Goal: Information Seeking & Learning: Check status

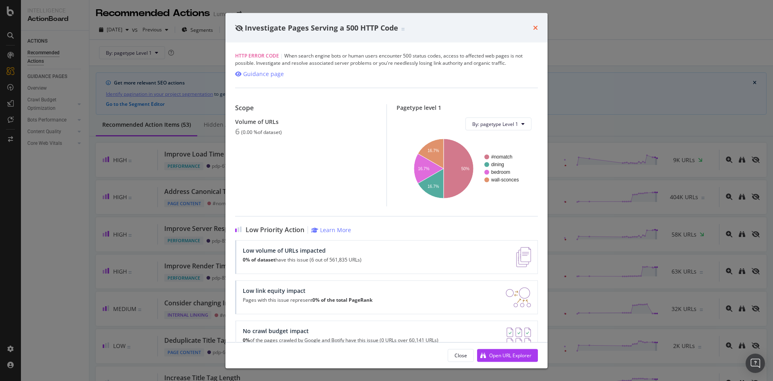
click at [537, 27] on icon "times" at bounding box center [535, 28] width 5 height 6
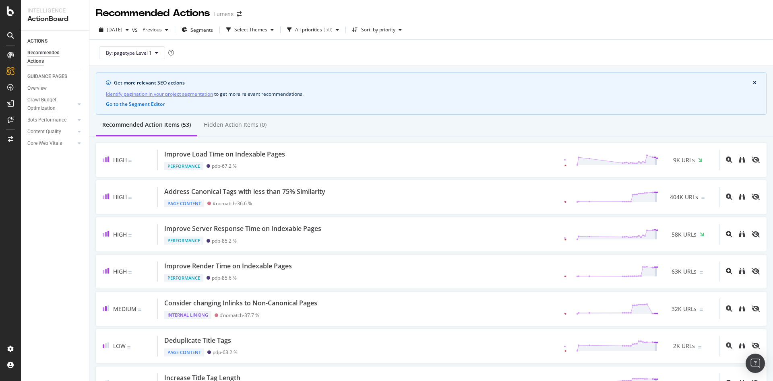
scroll to position [1766, 0]
